Goal: Check status

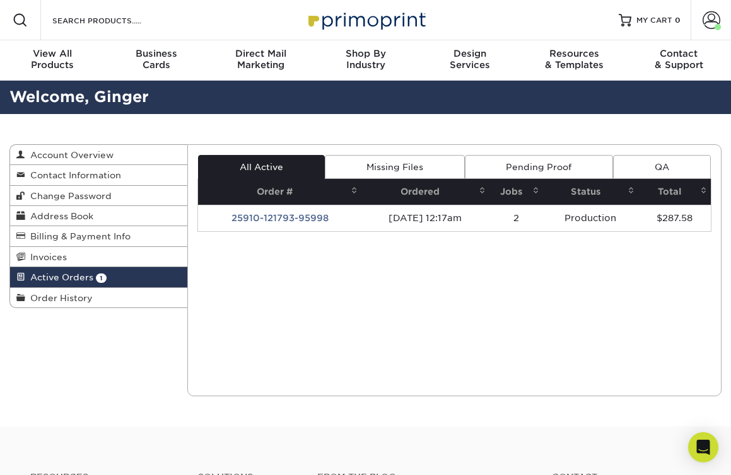
click at [712, 25] on span at bounding box center [711, 20] width 18 height 18
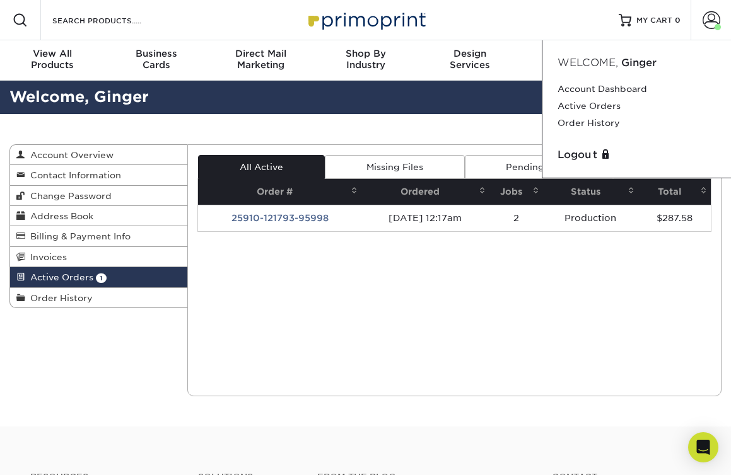
click at [610, 108] on link "Active Orders" at bounding box center [636, 106] width 158 height 17
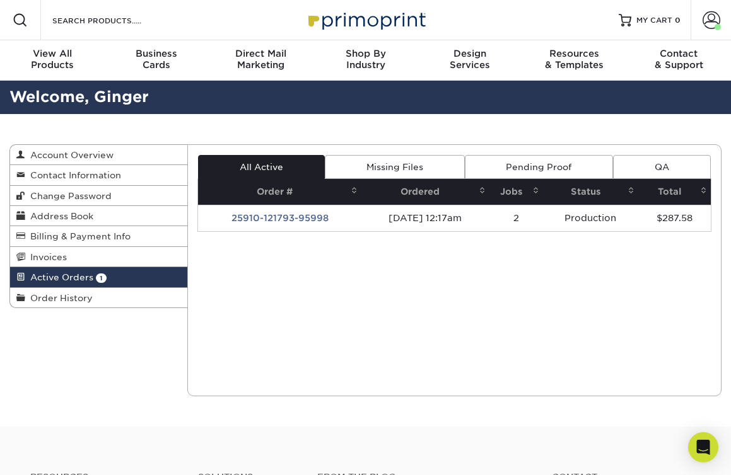
click at [276, 221] on td "25910-121793-95998" at bounding box center [279, 218] width 163 height 26
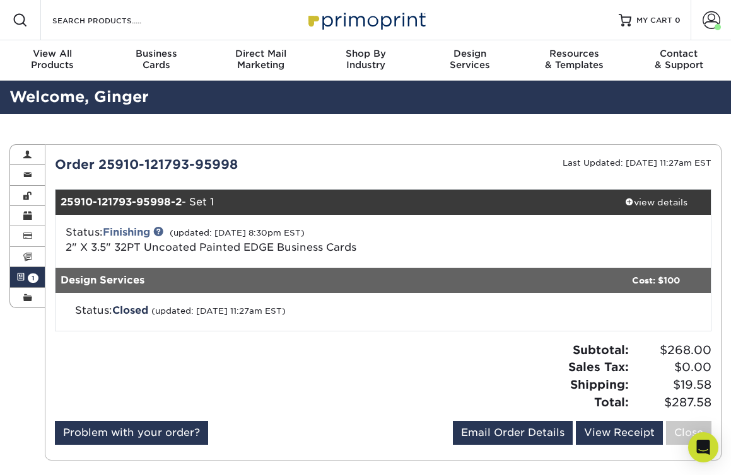
click at [163, 231] on link at bounding box center [158, 231] width 10 height 10
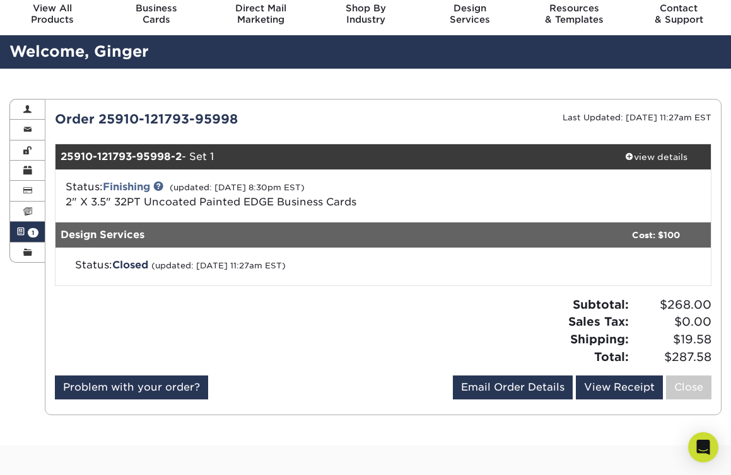
scroll to position [44, 0]
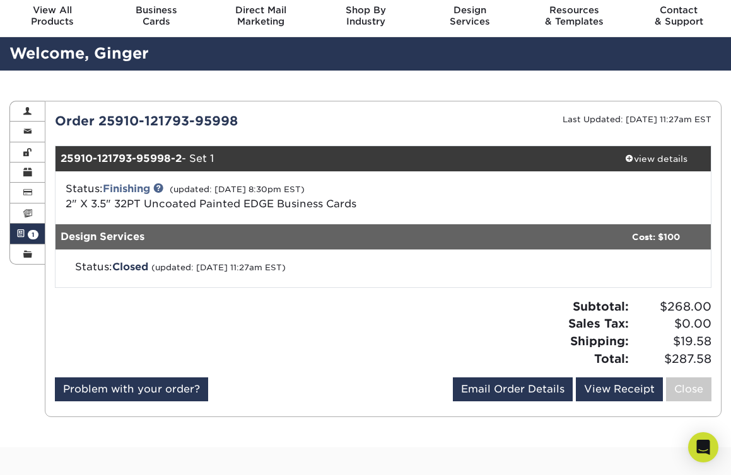
click at [132, 189] on link "Finishing" at bounding box center [126, 189] width 47 height 12
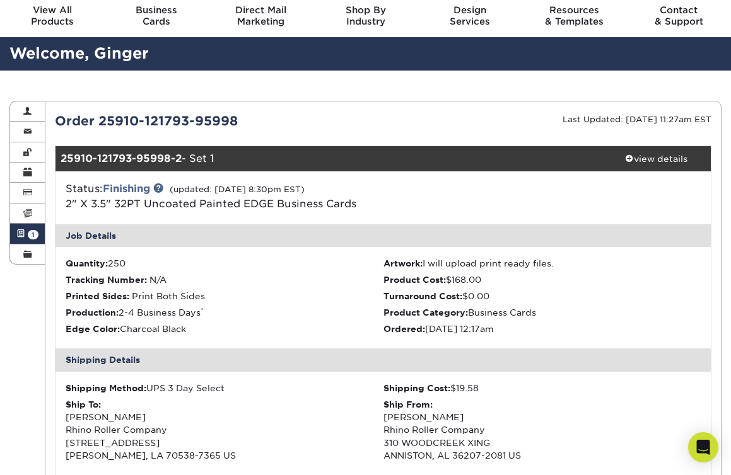
click at [163, 187] on link at bounding box center [158, 188] width 10 height 10
